Goal: Task Accomplishment & Management: Manage account settings

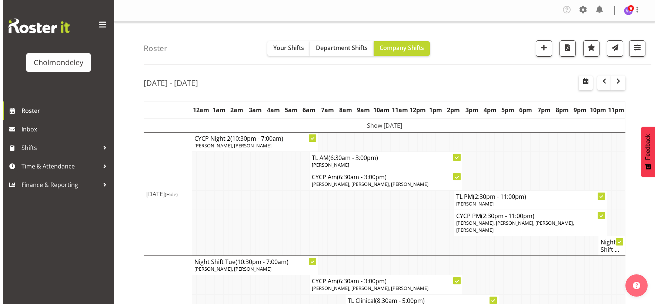
scroll to position [288, 0]
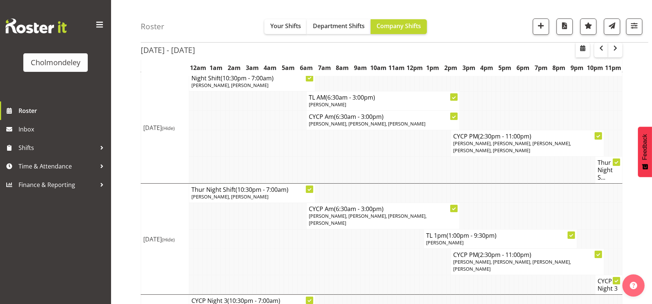
click at [287, 275] on td at bounding box center [286, 285] width 4 height 20
click at [366, 249] on td at bounding box center [367, 262] width 4 height 26
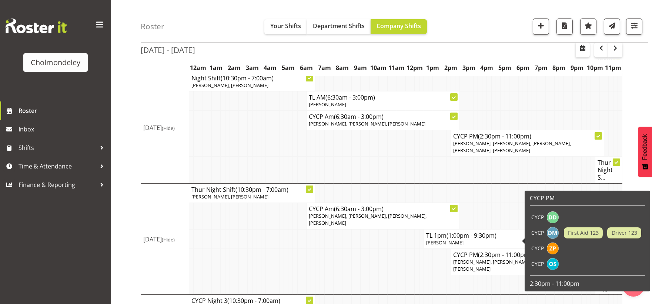
click at [411, 275] on td at bounding box center [412, 285] width 4 height 20
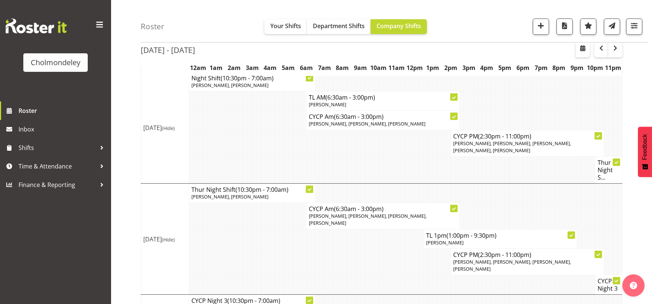
click at [284, 249] on td at bounding box center [286, 262] width 4 height 26
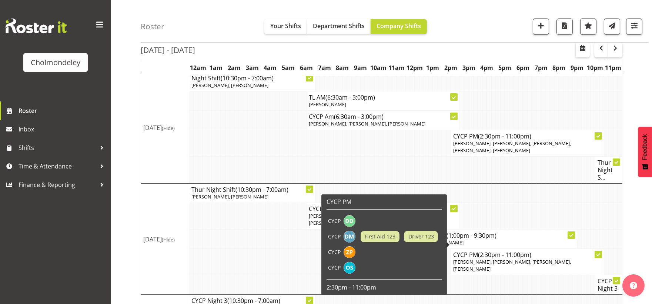
click at [515, 259] on span "[PERSON_NAME], [PERSON_NAME], [PERSON_NAME], [PERSON_NAME]" at bounding box center [512, 266] width 118 height 14
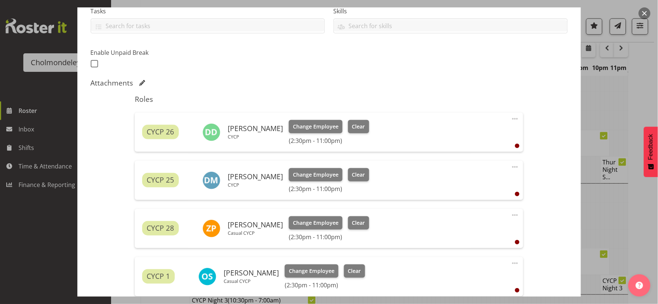
scroll to position [247, 0]
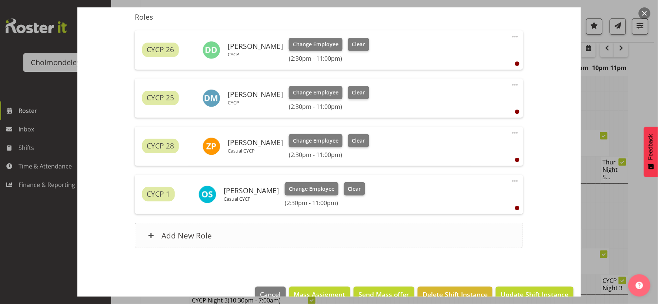
click at [197, 237] on h6 "Add New Role" at bounding box center [187, 236] width 50 height 10
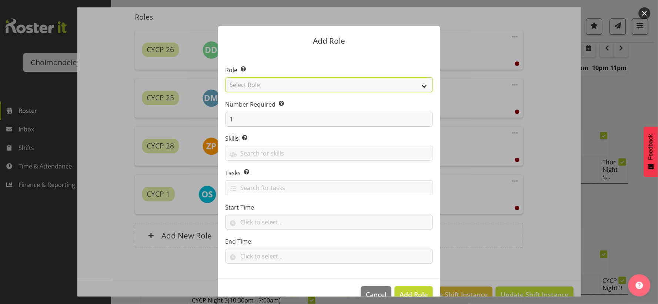
click at [420, 86] on select "Select Role Awhi Team CYCP CYCP Casual CYCP Part Time CYCP volunteer CYCP- Nigh…" at bounding box center [329, 84] width 207 height 15
select select "206"
click at [226, 77] on select "Select Role Awhi Team CYCP CYCP Casual CYCP Part Time CYCP volunteer CYCP- Nigh…" at bounding box center [329, 84] width 207 height 15
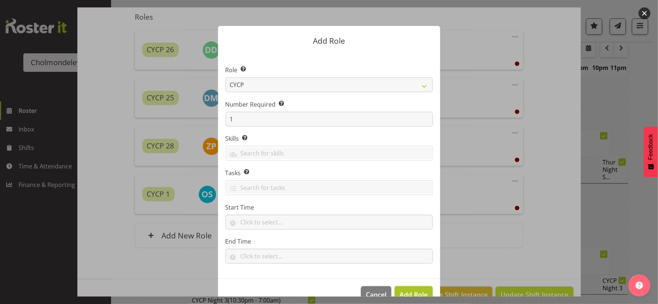
click at [406, 293] on span "Add Role" at bounding box center [414, 294] width 28 height 9
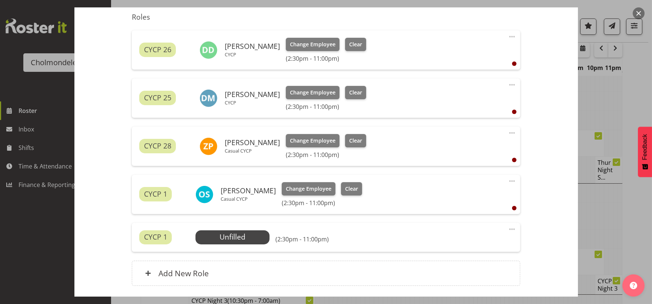
click at [508, 228] on span at bounding box center [512, 229] width 9 height 9
click at [472, 247] on link "Edit" at bounding box center [481, 246] width 71 height 13
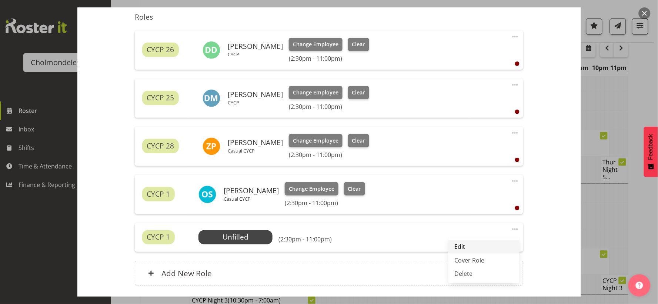
select select "8"
select select "2025"
select select "23"
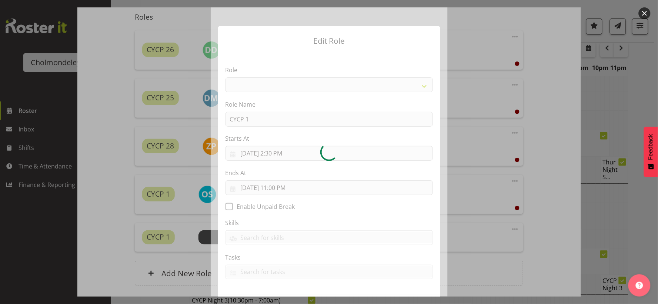
select select "206"
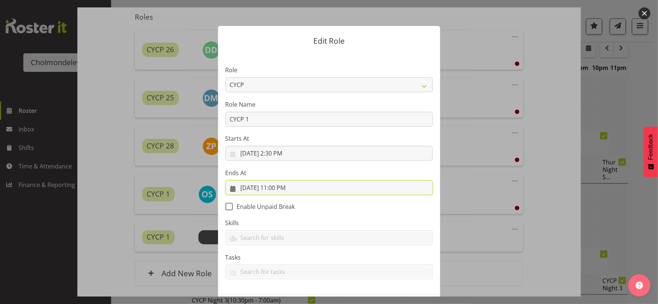
click at [281, 187] on input "[DATE] 11:00 PM" at bounding box center [329, 187] width 207 height 15
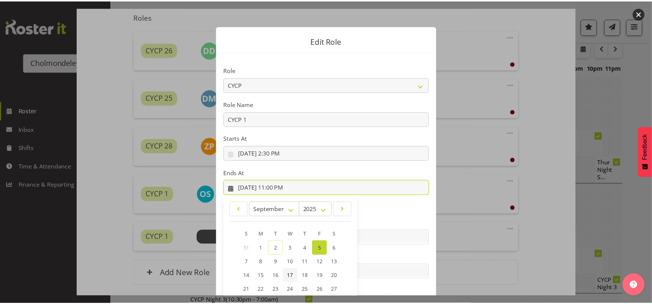
scroll to position [68, 0]
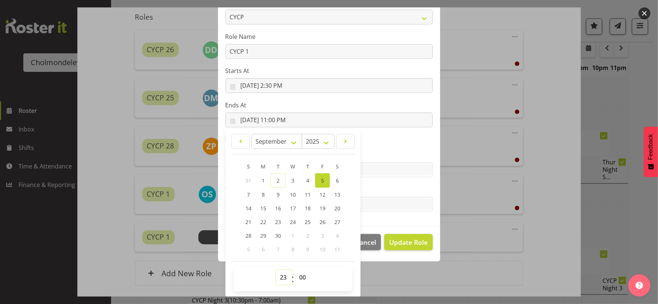
click at [280, 276] on select "00 01 02 03 04 05 06 07 08 09 10 11 12 13 14 15 16 17 18 19 20 21 22 23" at bounding box center [284, 277] width 17 height 15
select select "21"
click at [276, 270] on select "00 01 02 03 04 05 06 07 08 09 10 11 12 13 14 15 16 17 18 19 20 21 22 23" at bounding box center [284, 277] width 17 height 15
type input "[DATE] 9:00 PM"
click at [299, 279] on select "00 01 02 03 04 05 06 07 08 09 10 11 12 13 14 15 16 17 18 19 20 21 22 23 24 25 2…" at bounding box center [303, 277] width 17 height 15
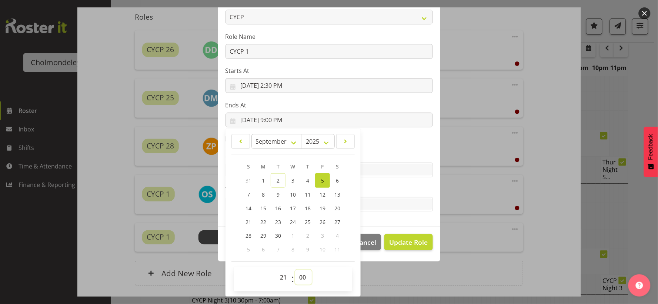
select select "30"
click at [295, 270] on select "00 01 02 03 04 05 06 07 08 09 10 11 12 13 14 15 16 17 18 19 20 21 22 23 24 25 2…" at bounding box center [303, 277] width 17 height 15
type input "[DATE] 9:30 PM"
click at [419, 243] on span "Update Role" at bounding box center [408, 242] width 39 height 10
select select
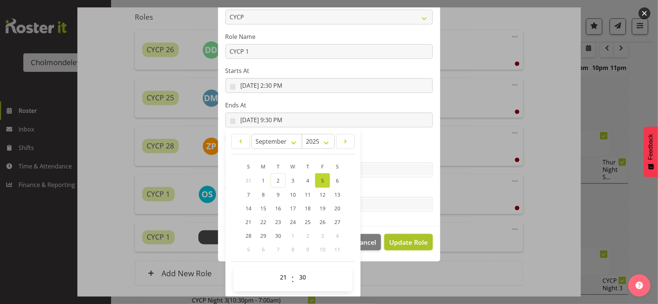
select select
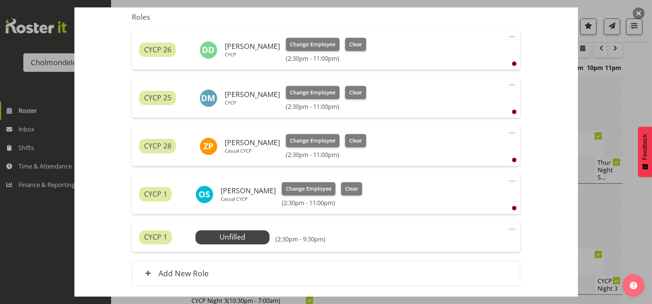
scroll to position [302, 0]
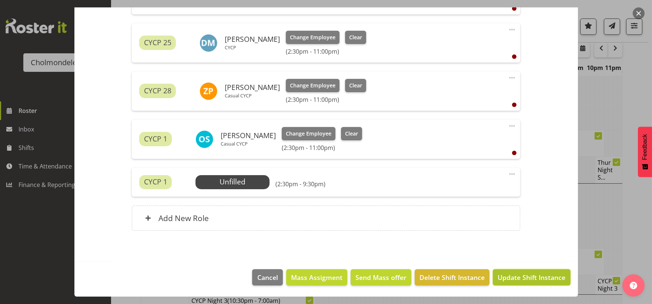
click at [535, 283] on button "Update Shift Instance" at bounding box center [531, 277] width 77 height 16
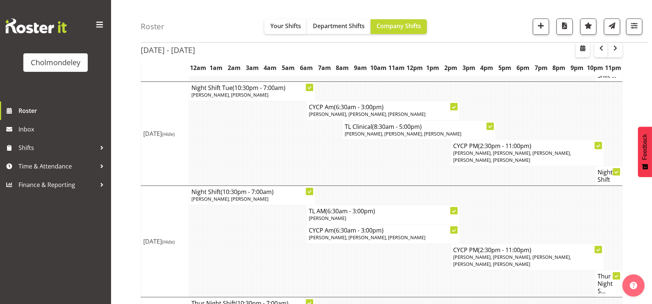
scroll to position [0, 0]
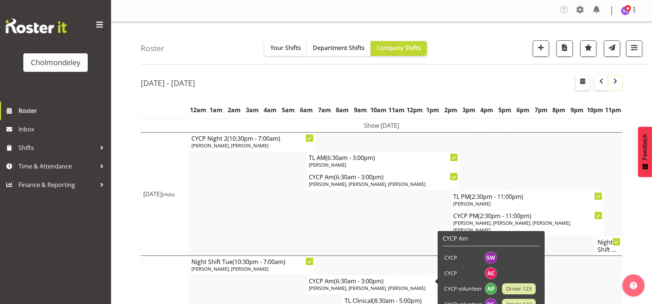
click at [613, 80] on span "button" at bounding box center [615, 81] width 9 height 9
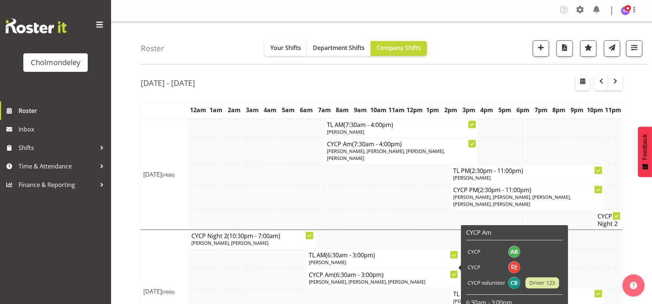
click at [297, 249] on td at bounding box center [299, 258] width 4 height 19
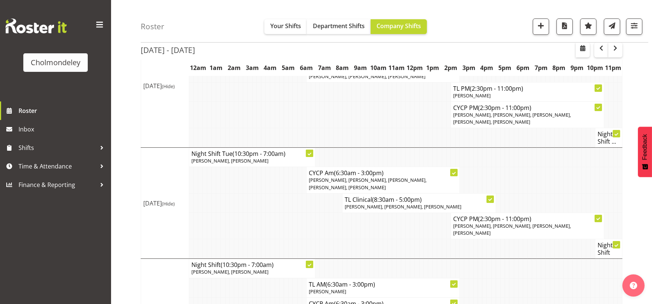
scroll to position [288, 0]
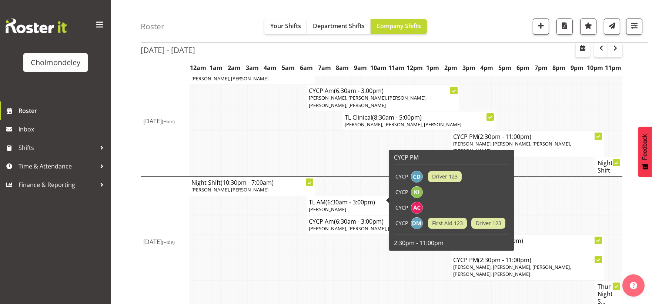
click at [235, 254] on td at bounding box center [236, 267] width 4 height 26
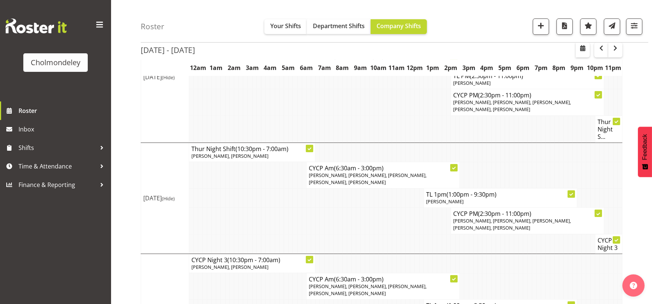
scroll to position [530, 0]
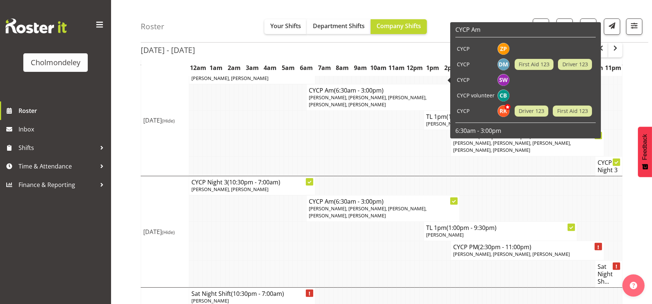
click at [323, 130] on td at bounding box center [322, 143] width 4 height 26
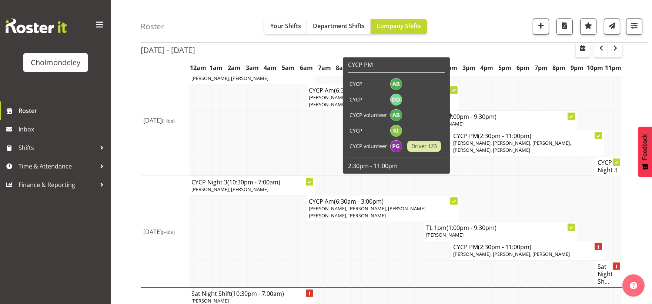
click at [548, 156] on td at bounding box center [548, 166] width 4 height 20
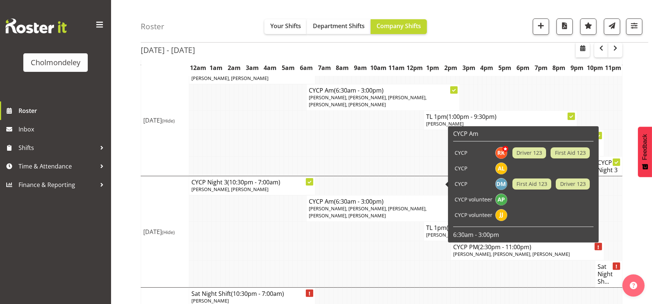
click at [325, 222] on td at bounding box center [327, 231] width 4 height 19
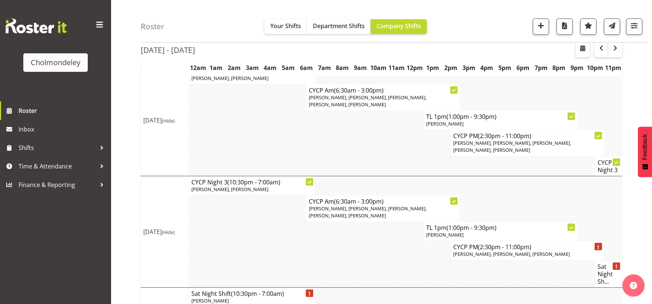
click at [489, 260] on td at bounding box center [489, 273] width 4 height 27
click at [370, 260] on td at bounding box center [372, 273] width 4 height 27
click at [602, 50] on span "button" at bounding box center [601, 48] width 9 height 9
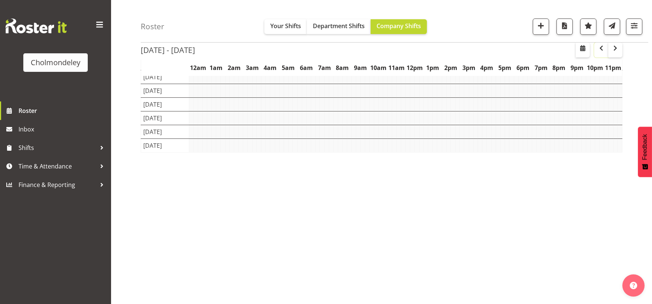
scroll to position [62, 0]
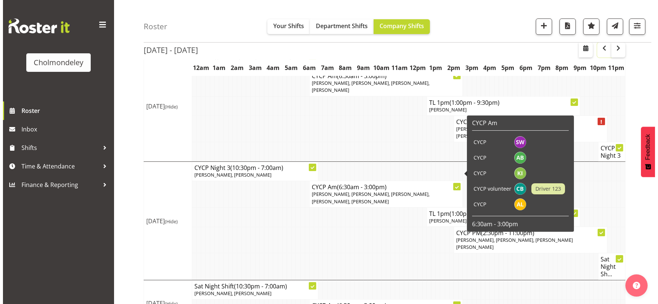
scroll to position [339, 0]
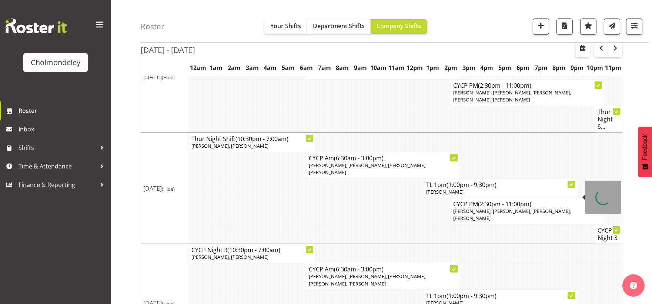
click at [506, 208] on span "[PERSON_NAME], [PERSON_NAME], [PERSON_NAME], [PERSON_NAME]" at bounding box center [512, 215] width 118 height 14
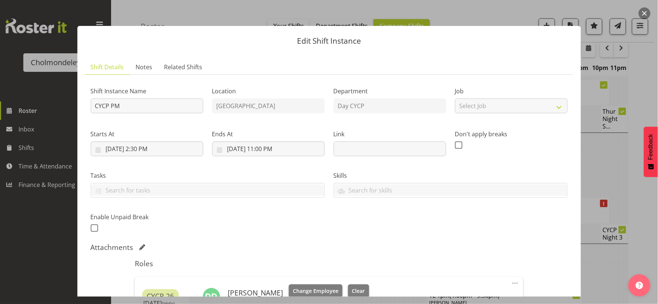
scroll to position [206, 0]
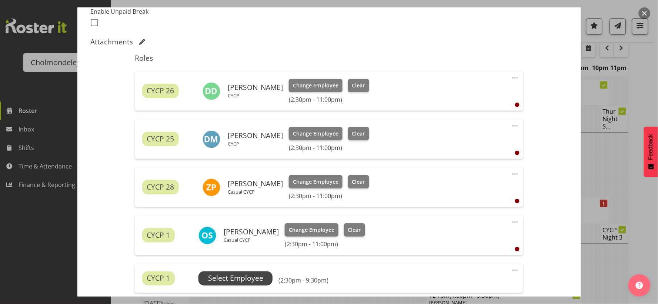
click at [260, 277] on span "Select Employee" at bounding box center [235, 278] width 55 height 11
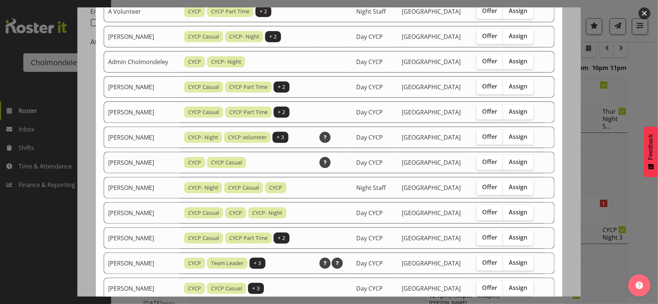
scroll to position [247, 0]
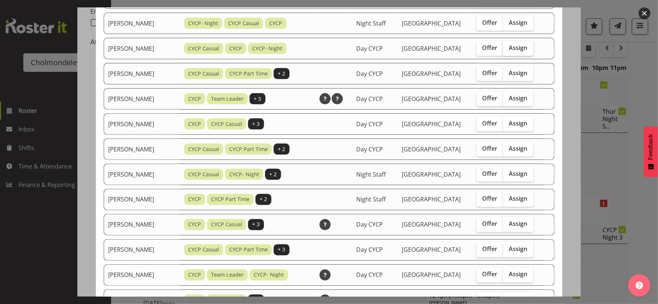
click at [529, 49] on label "Assign" at bounding box center [518, 48] width 30 height 15
click at [508, 49] on input "Assign" at bounding box center [505, 48] width 5 height 5
checkbox input "true"
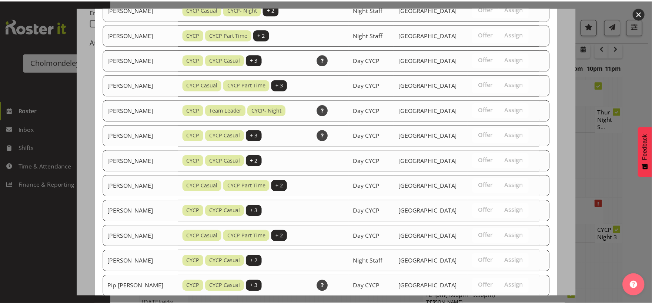
scroll to position [520, 0]
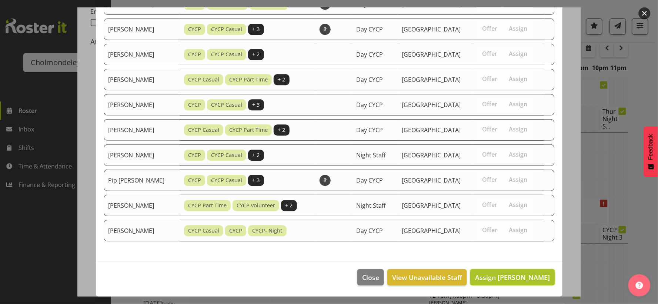
click at [528, 279] on span "Assign [PERSON_NAME]" at bounding box center [512, 277] width 75 height 9
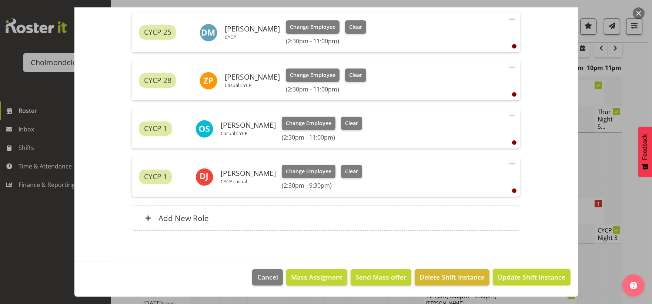
click at [528, 279] on span "Update Shift Instance" at bounding box center [532, 277] width 68 height 10
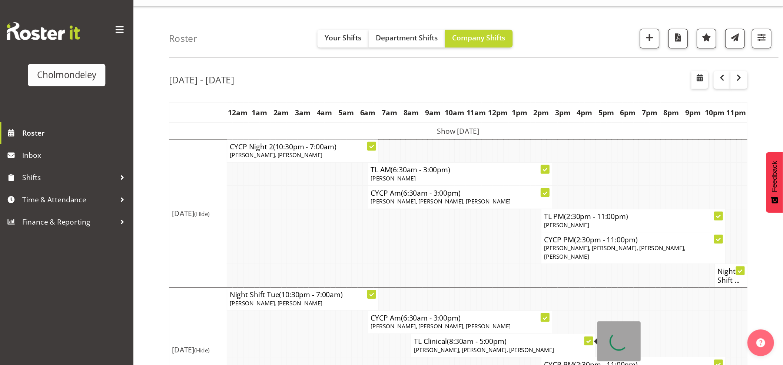
scroll to position [0, 0]
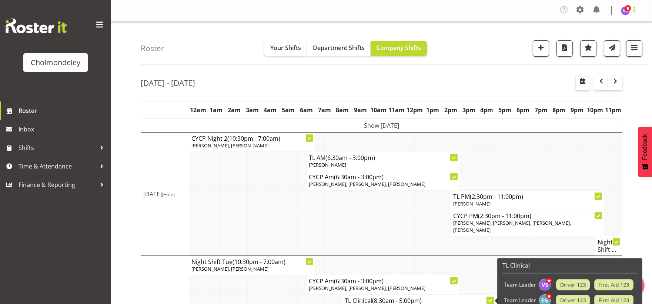
click at [636, 10] on span at bounding box center [634, 9] width 9 height 9
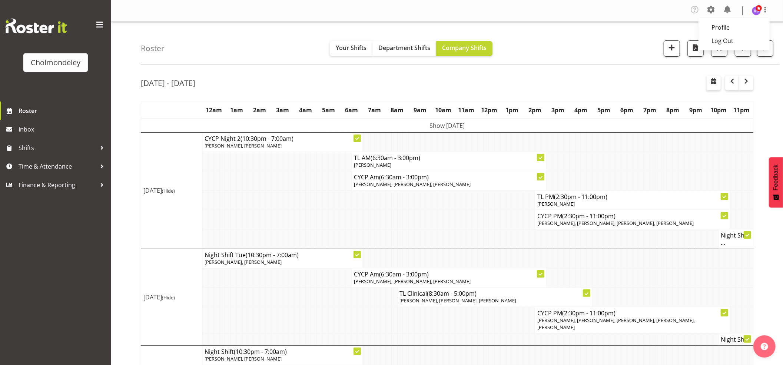
click at [592, 44] on div "Roster Your Shifts Department Shifts Company Shifts All Locations [GEOGRAPHIC_D…" at bounding box center [460, 43] width 638 height 43
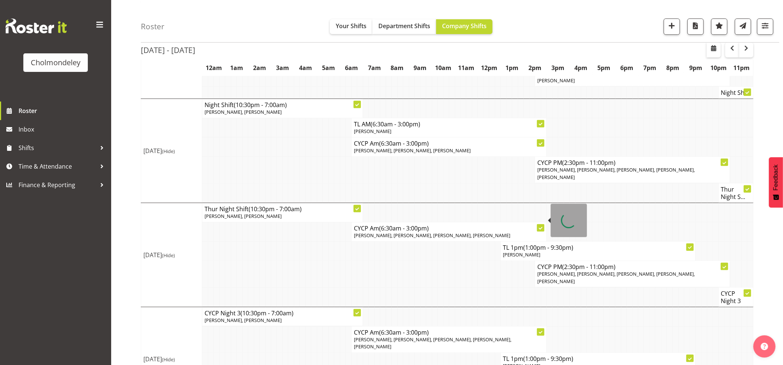
scroll to position [313, 0]
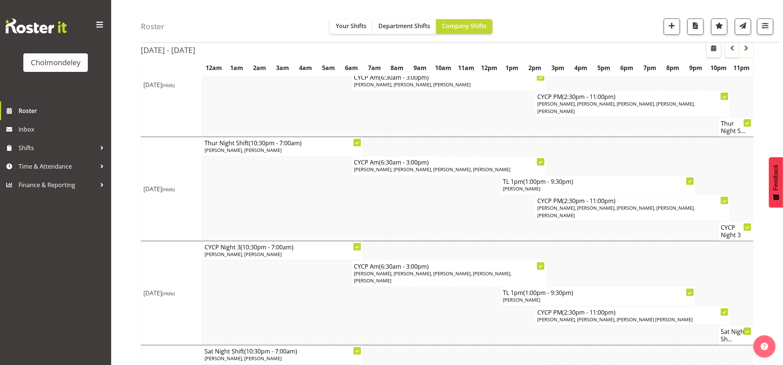
click at [652, 48] on span "button" at bounding box center [746, 48] width 9 height 9
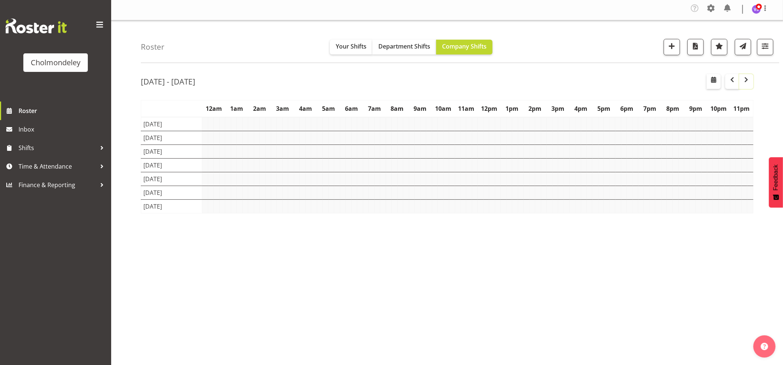
scroll to position [2, 0]
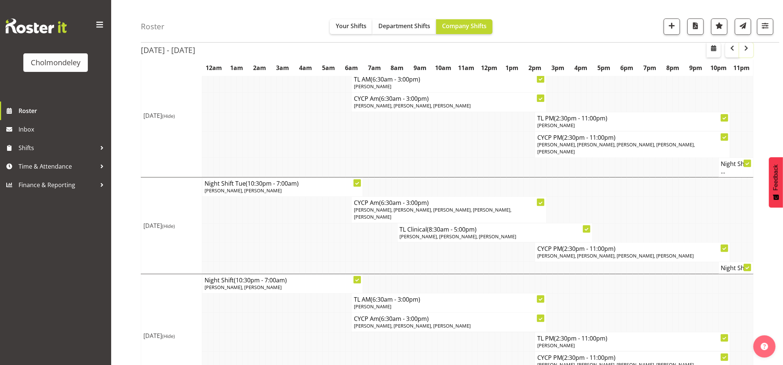
scroll to position [416, 0]
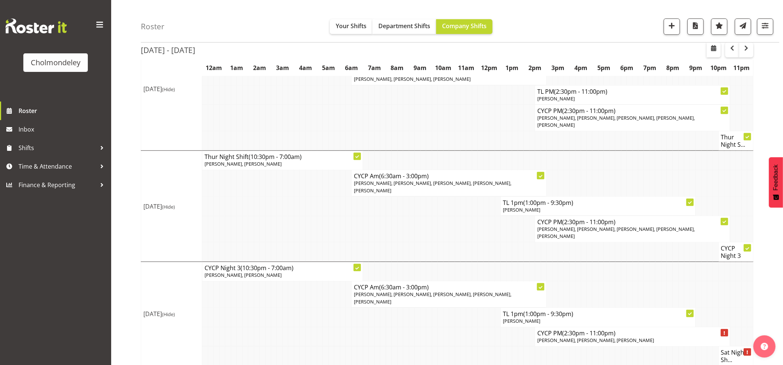
click at [469, 304] on td at bounding box center [469, 336] width 6 height 19
click at [347, 304] on td at bounding box center [349, 336] width 6 height 19
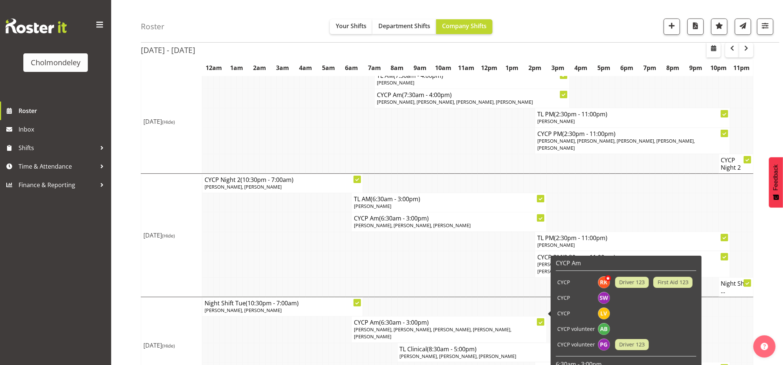
scroll to position [99, 0]
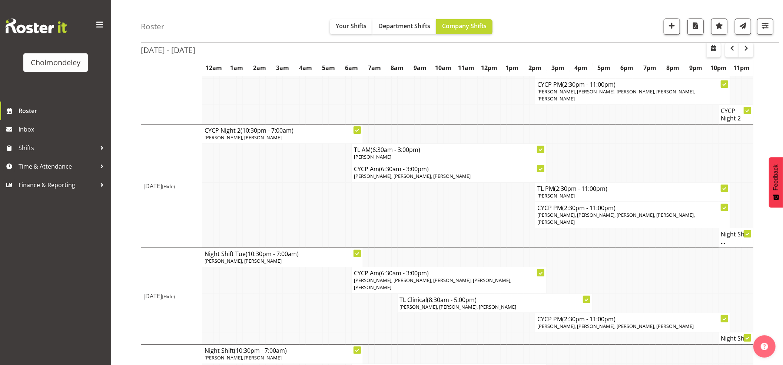
click at [405, 304] on td at bounding box center [406, 322] width 6 height 19
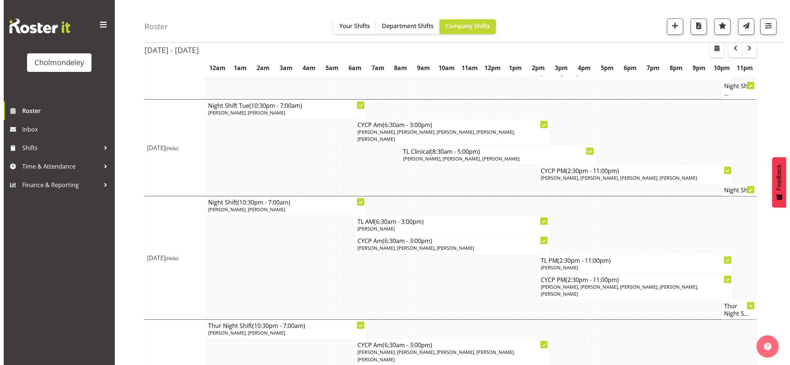
scroll to position [416, 0]
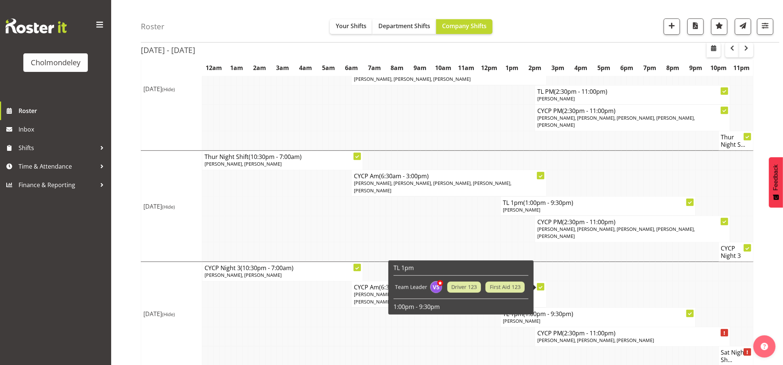
click at [619, 304] on span "[PERSON_NAME], [PERSON_NAME], [PERSON_NAME]" at bounding box center [595, 340] width 117 height 7
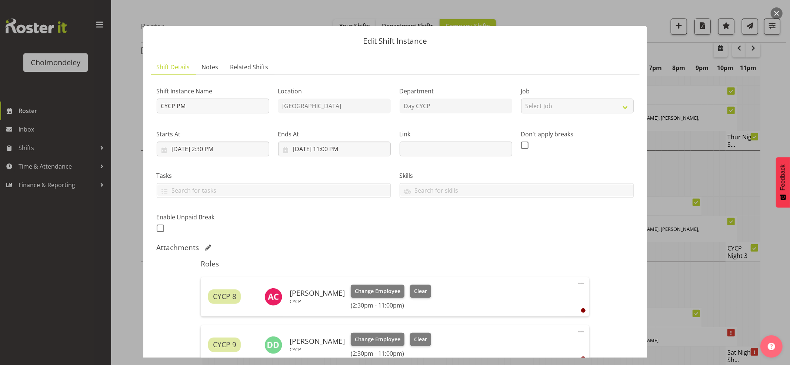
scroll to position [148, 0]
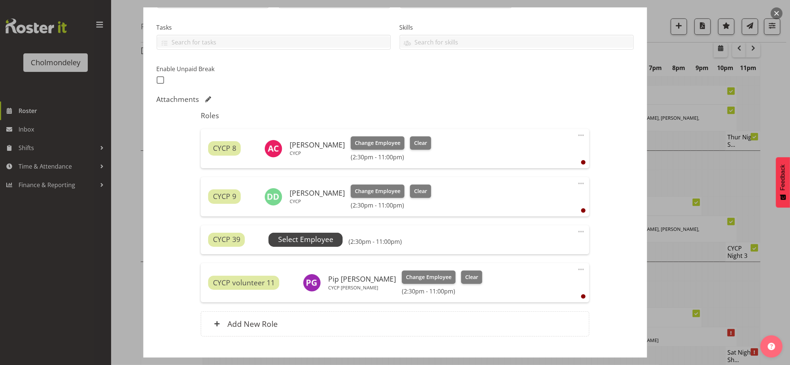
click at [305, 237] on span "Select Employee" at bounding box center [305, 239] width 55 height 11
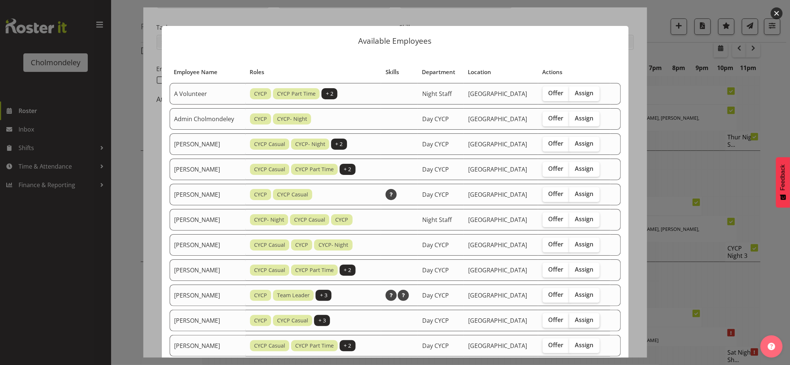
click at [593, 304] on label "Assign" at bounding box center [584, 320] width 30 height 15
click at [574, 304] on input "Assign" at bounding box center [571, 319] width 5 height 5
checkbox input "true"
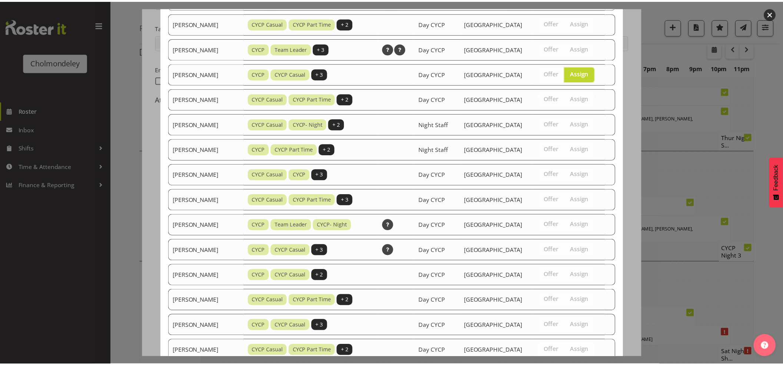
scroll to position [445, 0]
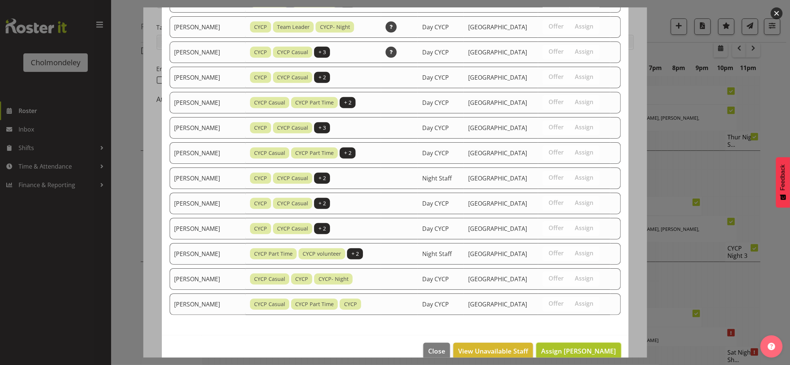
click at [603, 304] on span "Assign [PERSON_NAME]" at bounding box center [578, 350] width 75 height 9
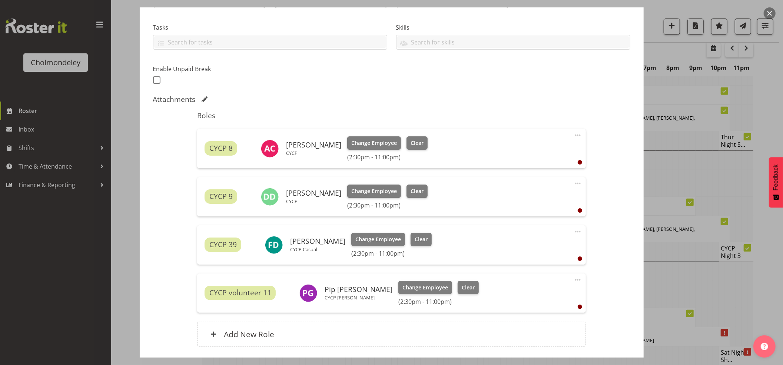
scroll to position [204, 0]
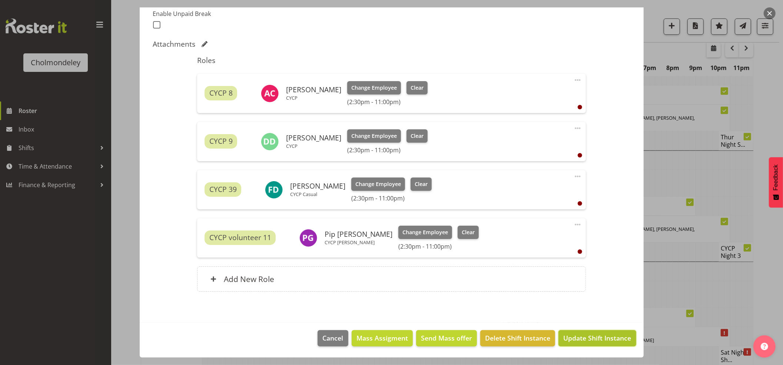
click at [610, 304] on span "Update Shift Instance" at bounding box center [597, 338] width 68 height 10
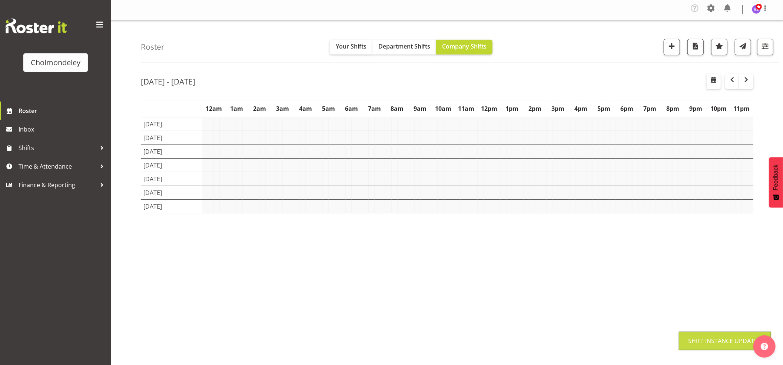
scroll to position [2, 0]
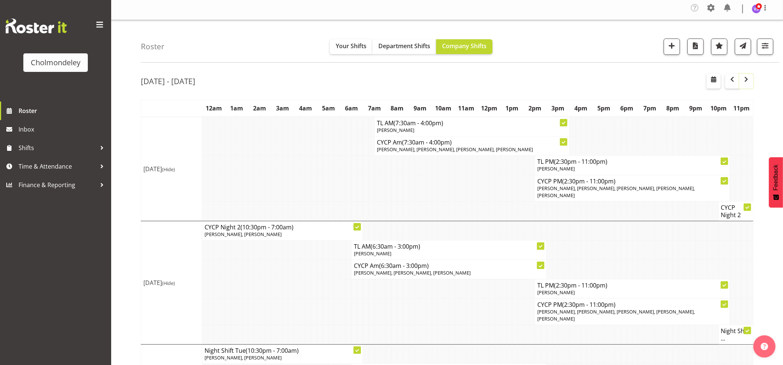
click at [652, 81] on button "button" at bounding box center [746, 81] width 14 height 15
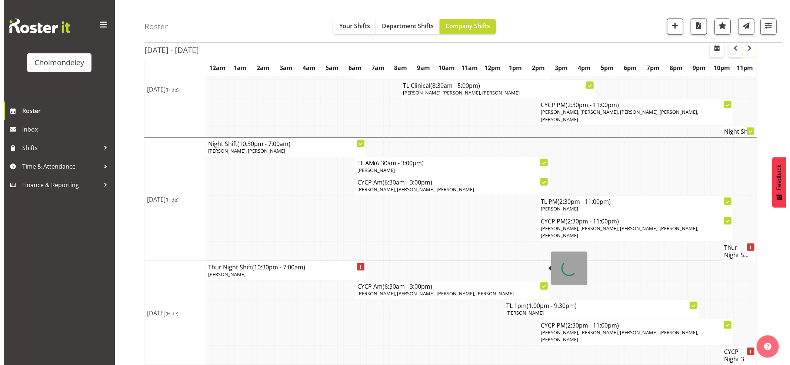
scroll to position [416, 0]
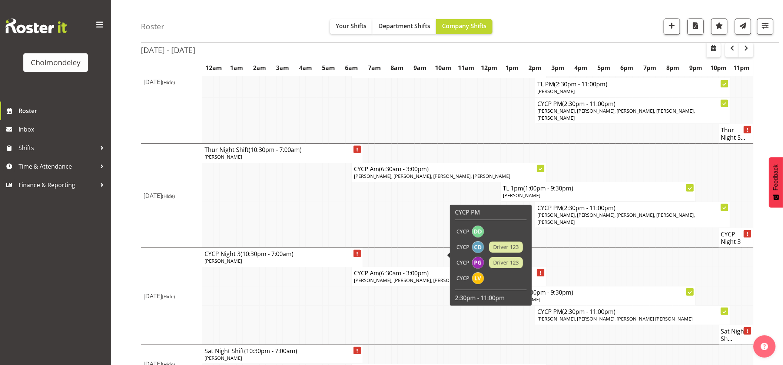
click at [413, 277] on span "[PERSON_NAME], [PERSON_NAME], [PERSON_NAME]" at bounding box center [412, 280] width 117 height 7
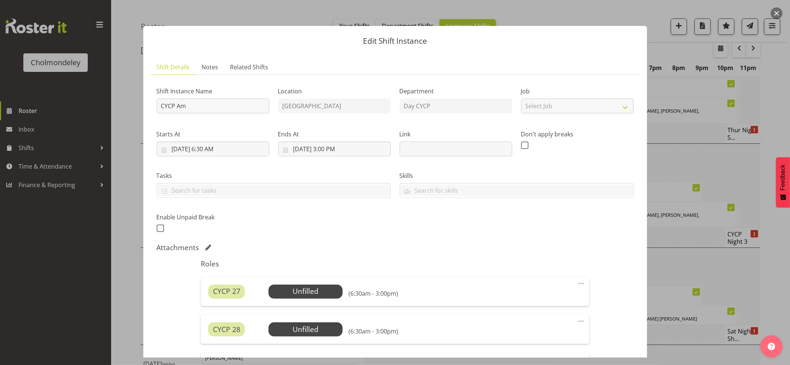
scroll to position [232, 0]
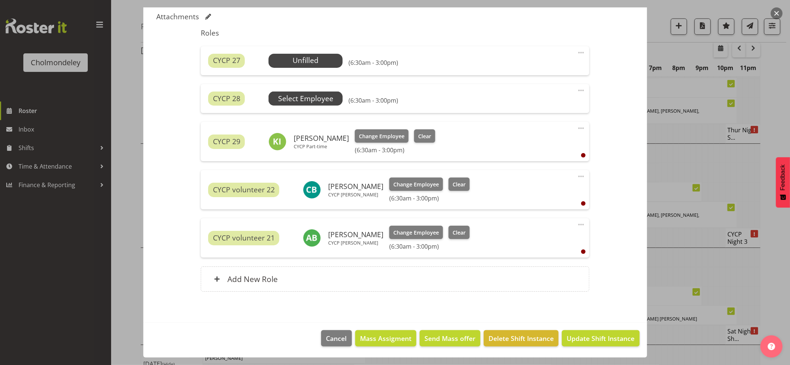
click at [0, 0] on span "Select Employee" at bounding box center [0, 0] width 0 height 0
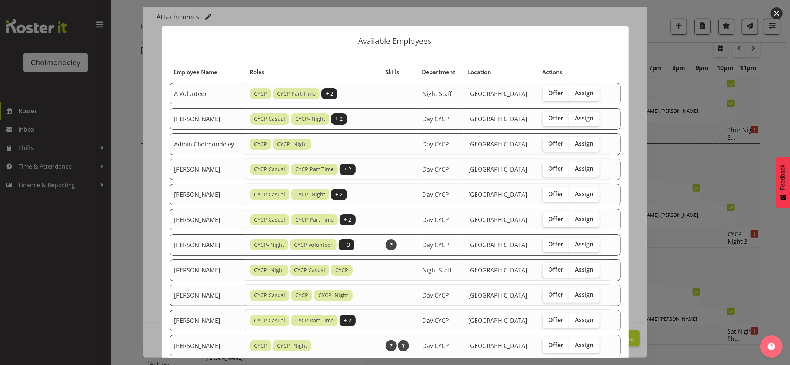
scroll to position [99, 0]
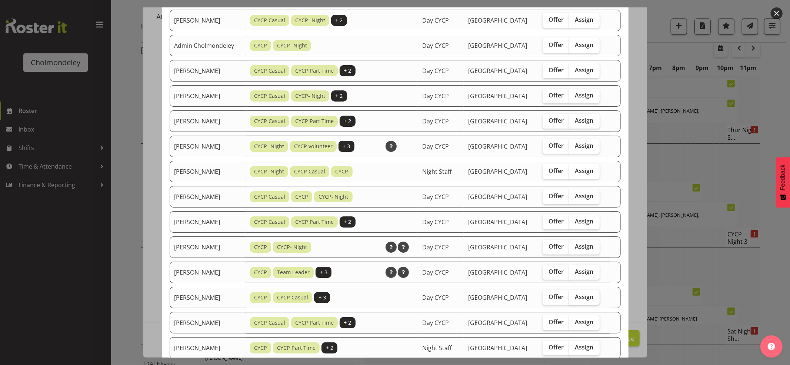
click at [586, 299] on span "Assign" at bounding box center [584, 296] width 19 height 7
click at [574, 299] on input "Assign" at bounding box center [571, 297] width 5 height 5
checkbox input "true"
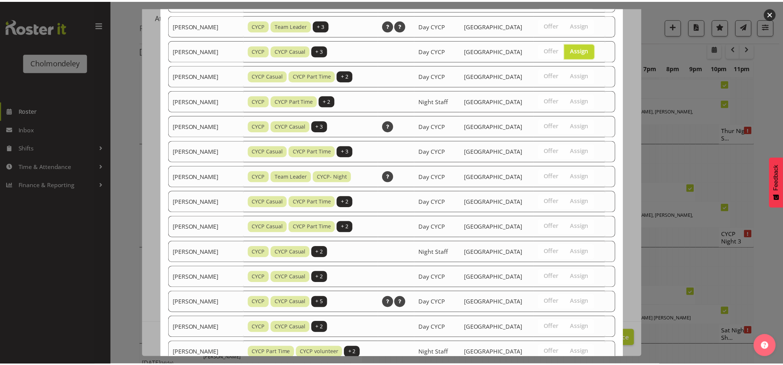
scroll to position [457, 0]
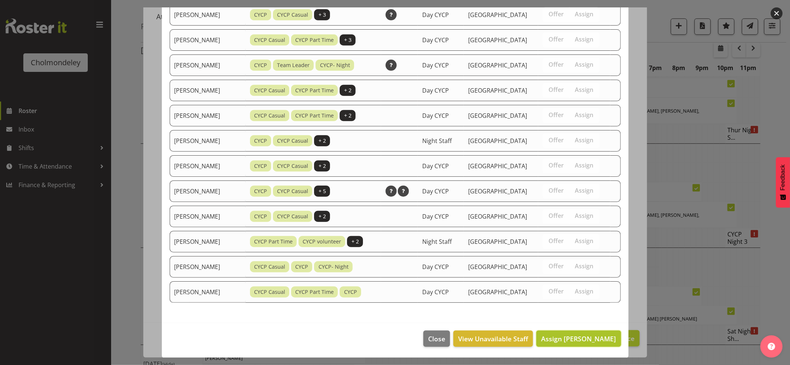
click at [591, 304] on span "Assign [PERSON_NAME]" at bounding box center [578, 338] width 75 height 9
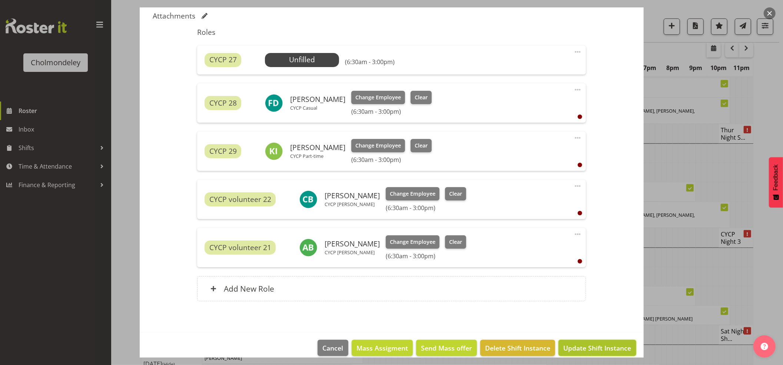
click at [600, 304] on button "Update Shift Instance" at bounding box center [596, 348] width 77 height 16
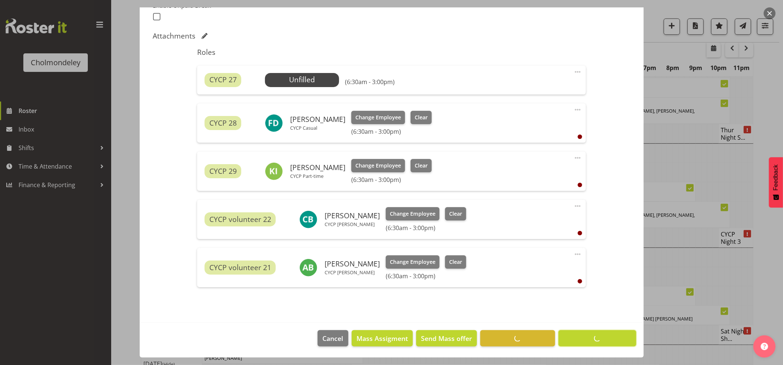
scroll to position [2, 0]
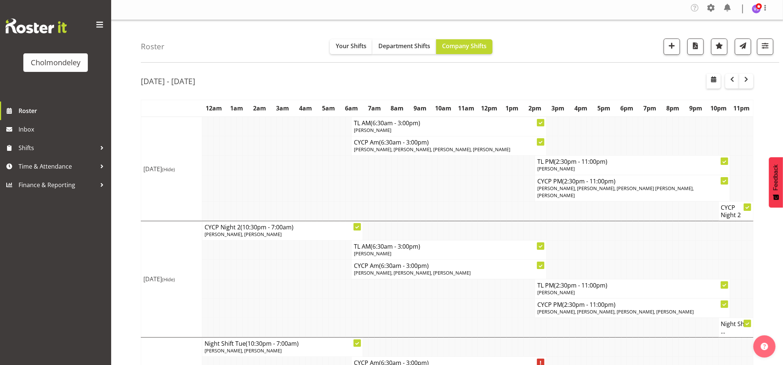
click at [556, 44] on div "Roster Your Shifts Department Shifts Company Shifts All Locations [GEOGRAPHIC_D…" at bounding box center [460, 41] width 638 height 43
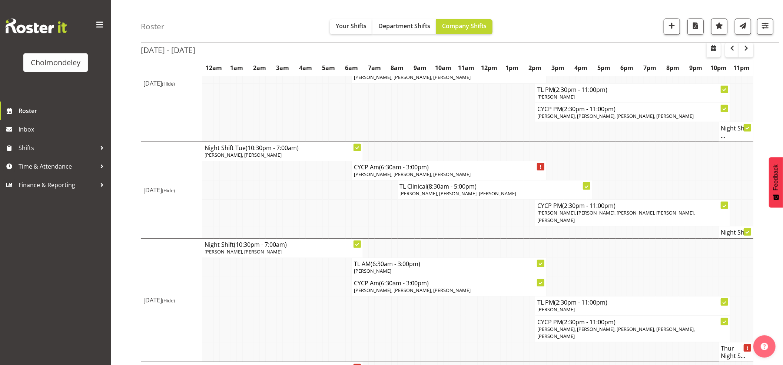
scroll to position [416, 0]
